Goal: Book appointment/travel/reservation

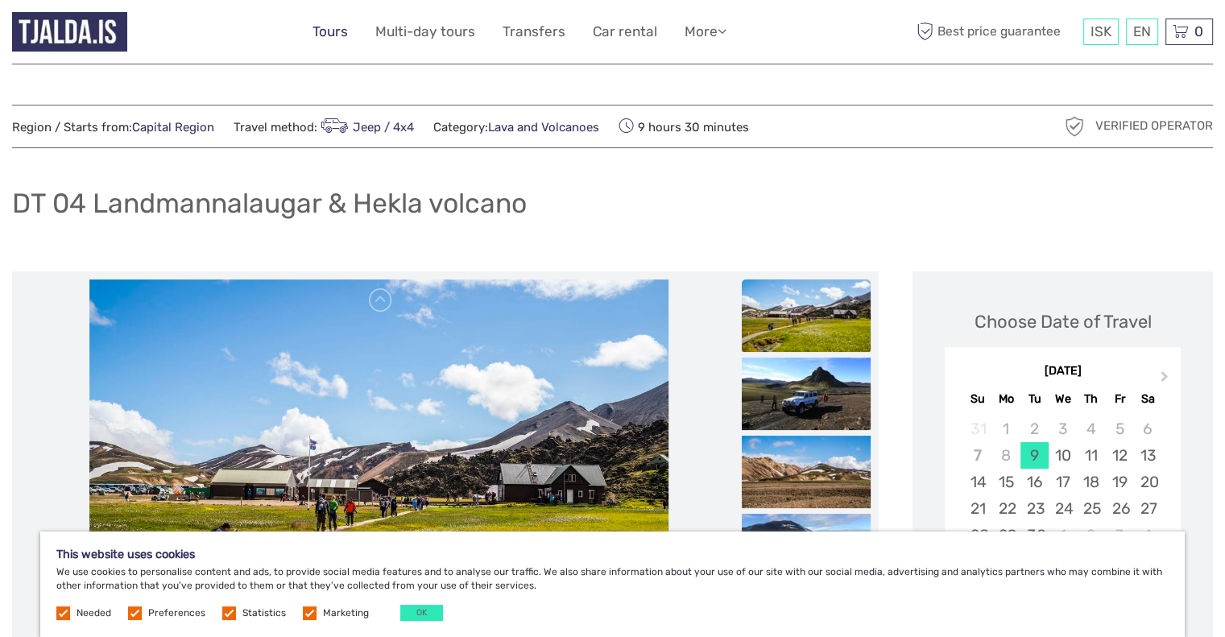
click at [331, 36] on link "Tours" at bounding box center [329, 31] width 35 height 23
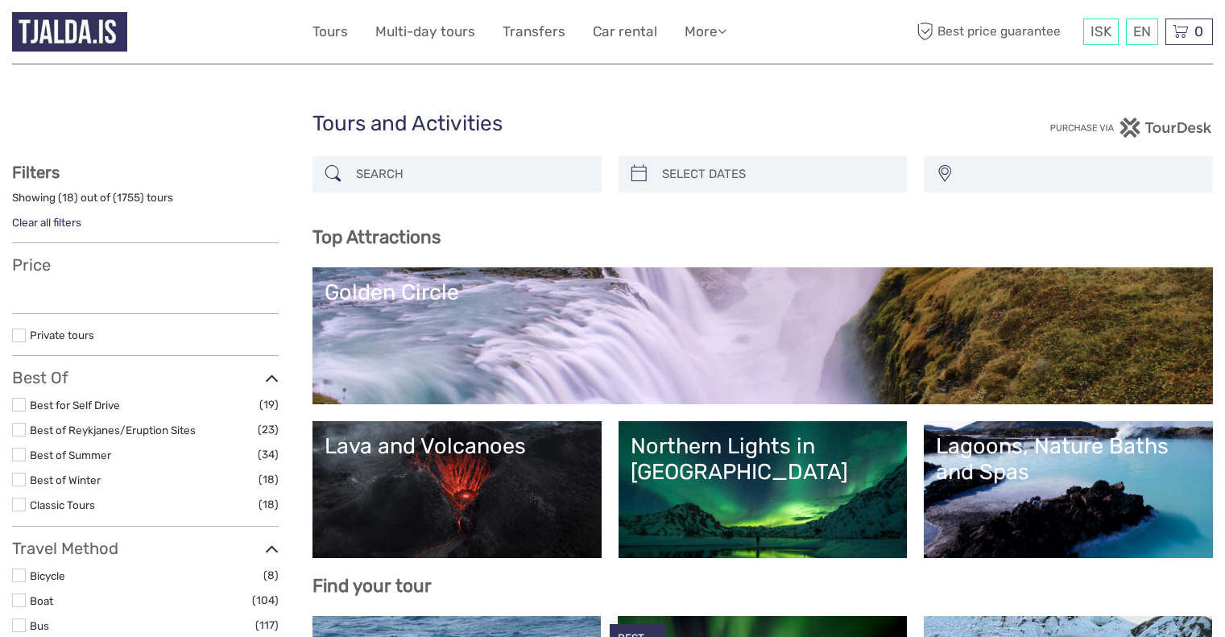
select select
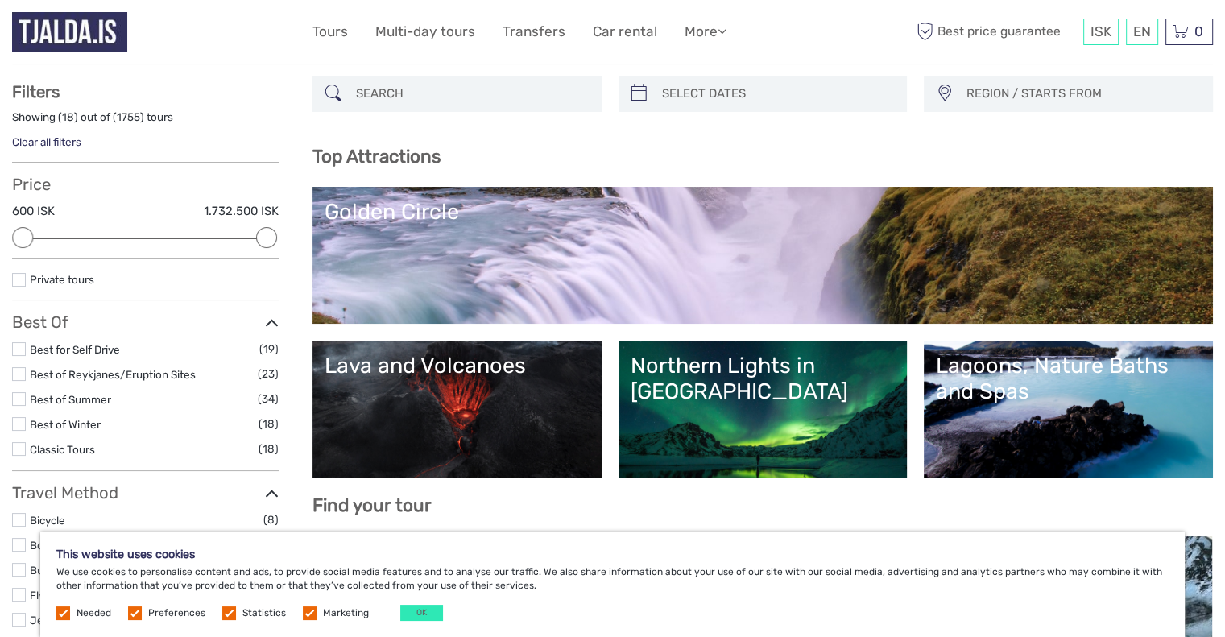
scroll to position [81, 0]
click at [763, 373] on div "Northern Lights in Iceland" at bounding box center [762, 379] width 265 height 52
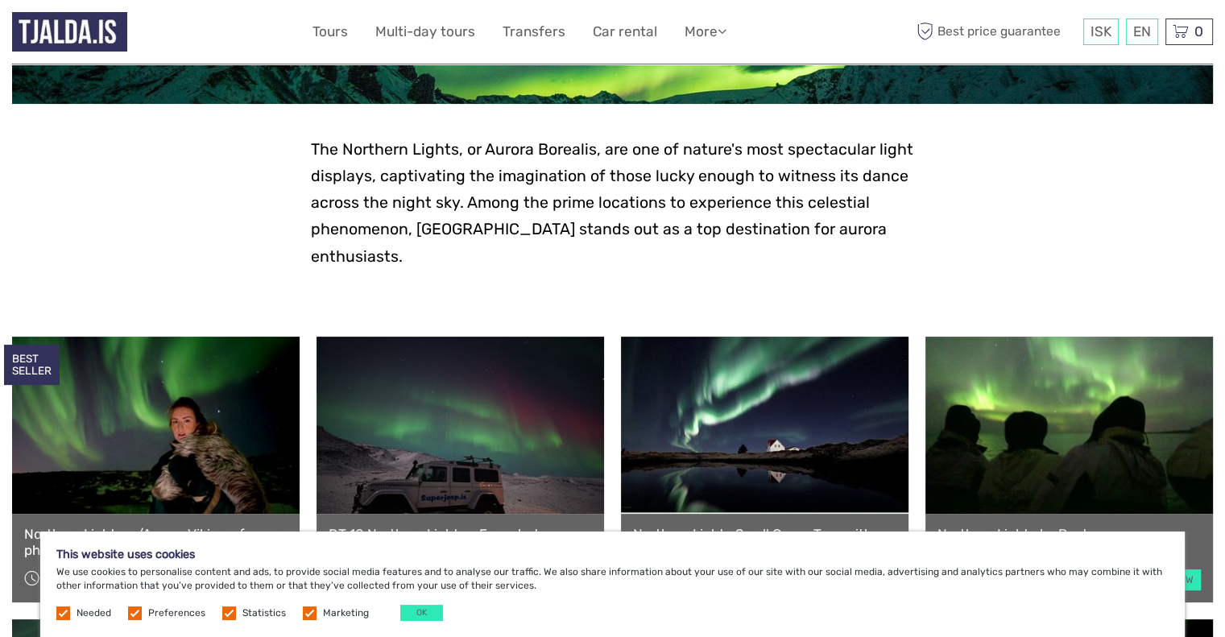
scroll to position [322, 0]
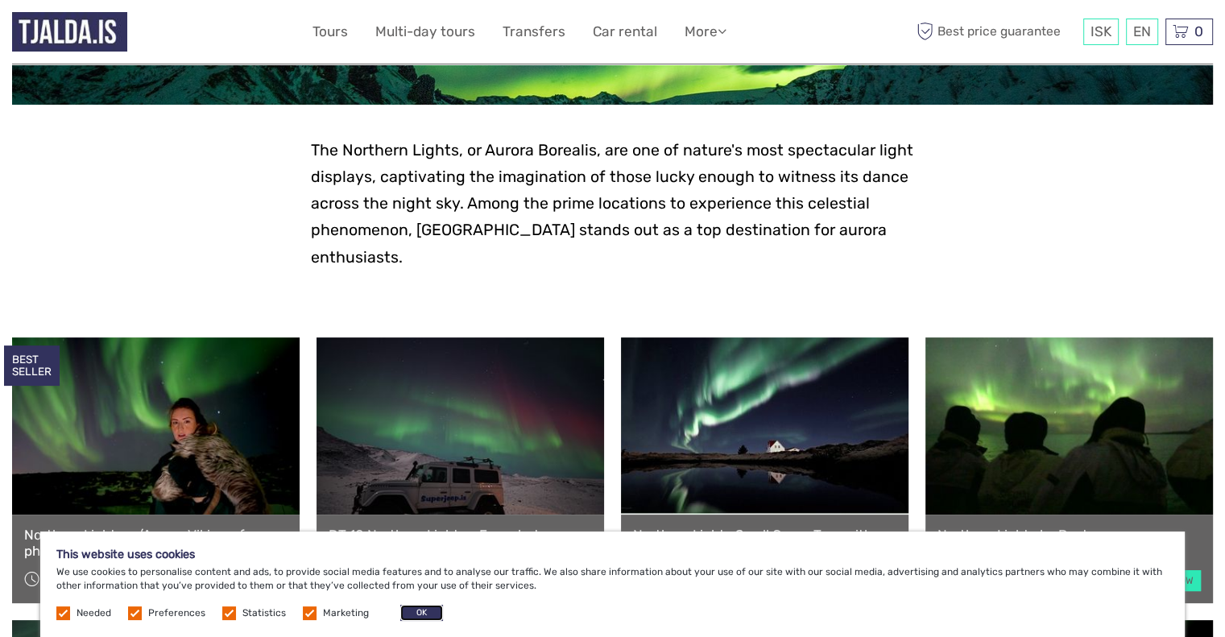
click at [414, 611] on button "OK" at bounding box center [421, 613] width 43 height 16
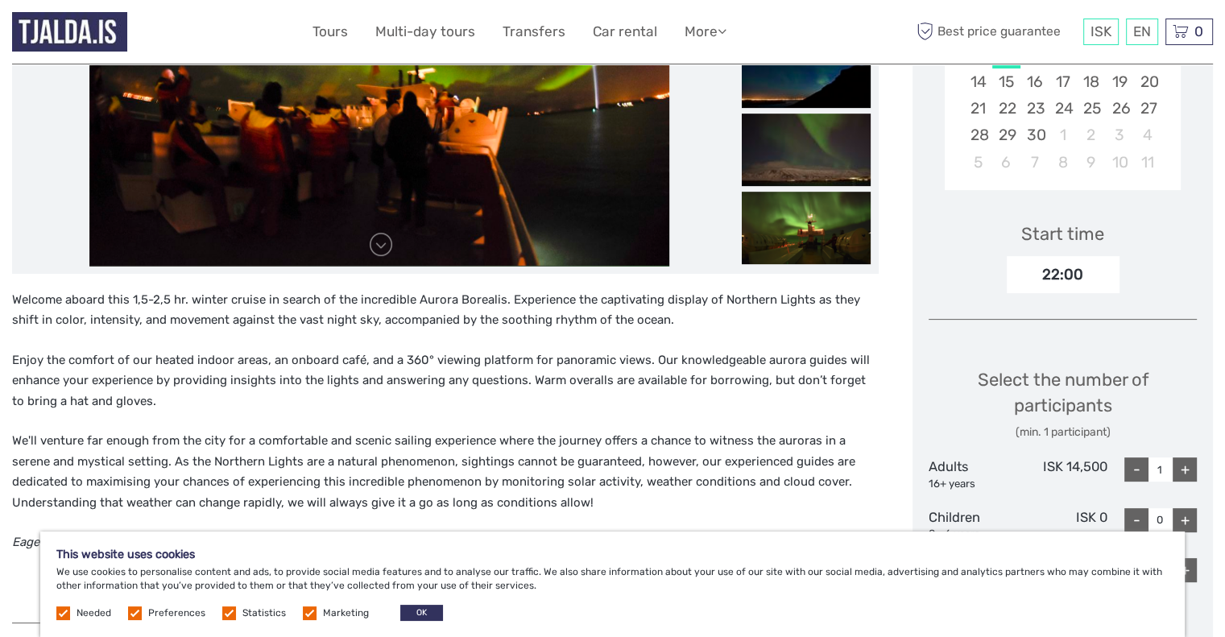
scroll to position [401, 0]
click at [418, 619] on button "OK" at bounding box center [421, 613] width 43 height 16
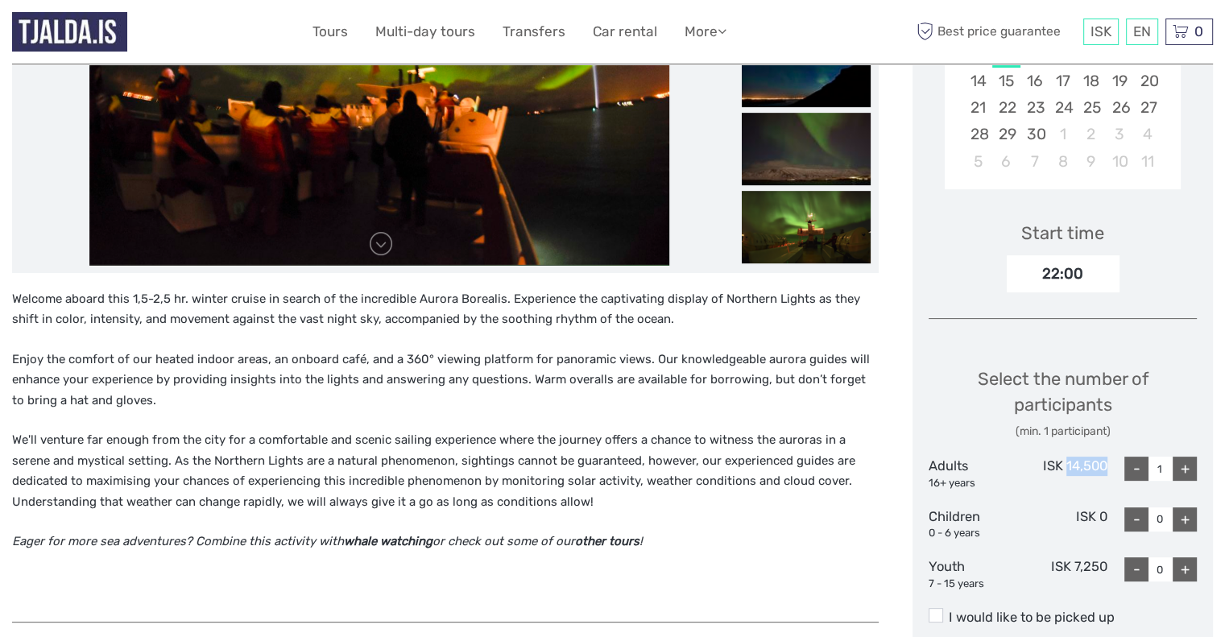
drag, startPoint x: 1106, startPoint y: 461, endPoint x: 1064, endPoint y: 453, distance: 42.5
click at [1064, 453] on div "Select the number of participants (min. 1 participant) Adults 16+ years ISK 14,…" at bounding box center [1062, 472] width 268 height 255
copy div "14,500"
